Goal: Task Accomplishment & Management: Complete application form

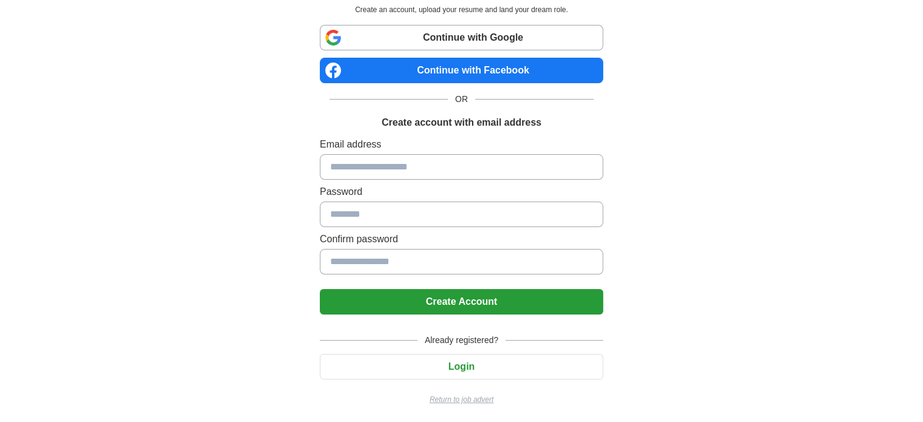
scroll to position [63, 0]
click at [469, 360] on button "Login" at bounding box center [461, 366] width 283 height 25
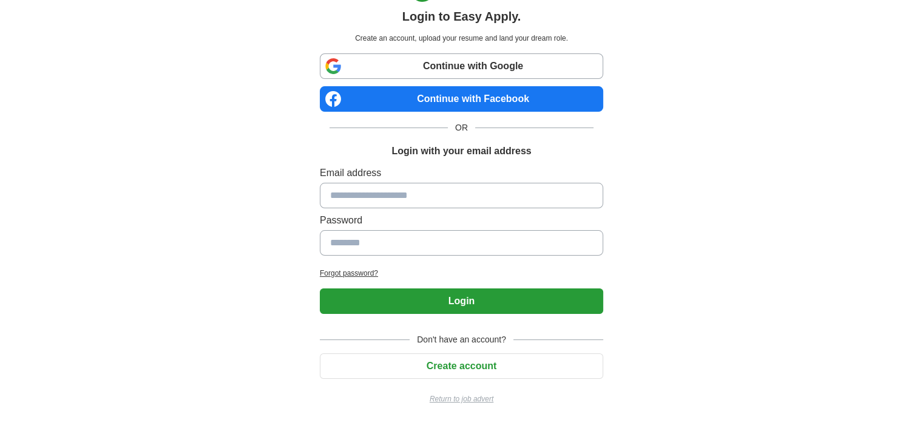
click at [451, 198] on input at bounding box center [461, 195] width 283 height 25
click at [475, 367] on button "Create account" at bounding box center [461, 365] width 283 height 25
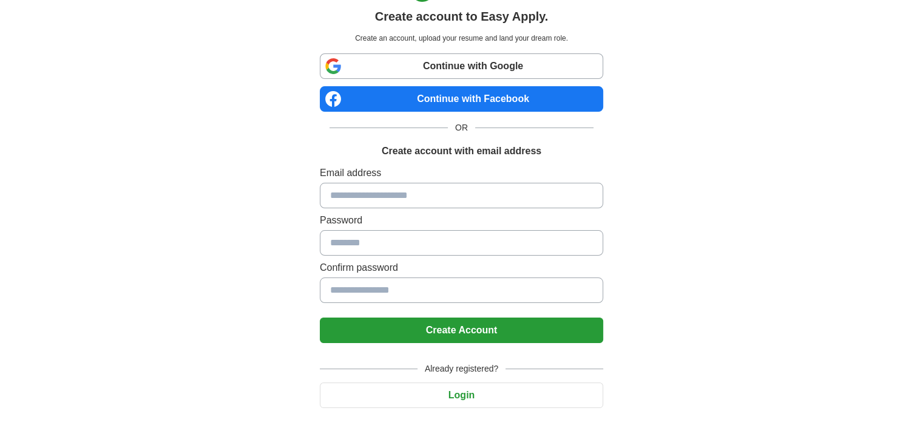
click at [416, 197] on input at bounding box center [461, 195] width 283 height 25
type input "**********"
click at [455, 326] on button "Create Account" at bounding box center [461, 329] width 283 height 25
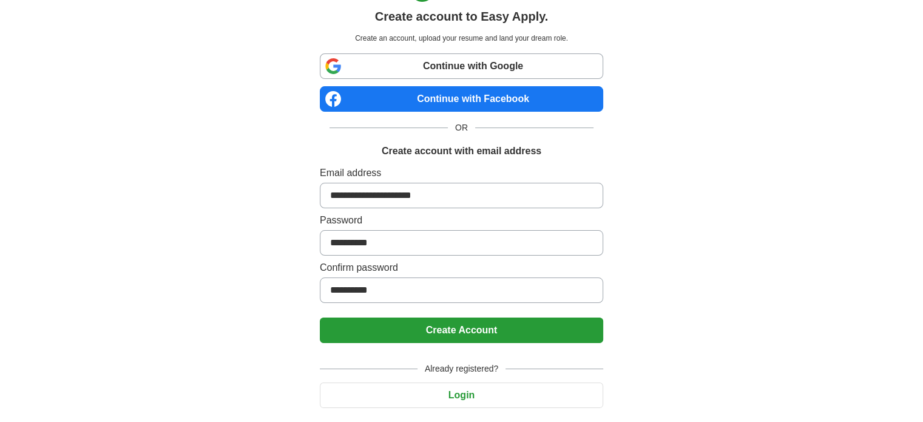
click at [474, 326] on button "Create Account" at bounding box center [461, 329] width 283 height 25
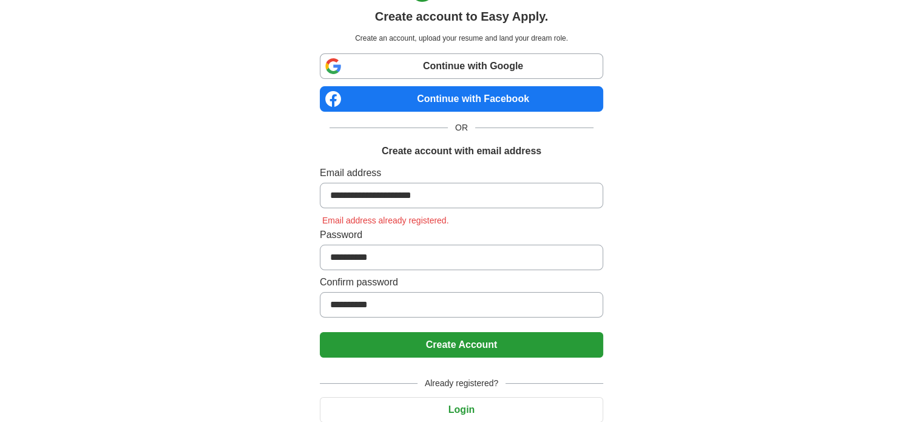
click at [468, 400] on button "Login" at bounding box center [461, 409] width 283 height 25
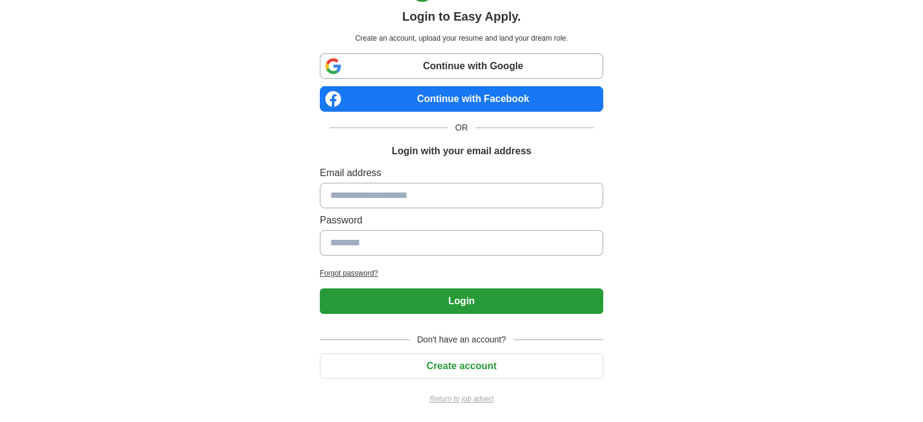
click at [414, 203] on input at bounding box center [461, 195] width 283 height 25
type input "**********"
click at [472, 299] on button "Login" at bounding box center [461, 300] width 283 height 25
